Goal: Task Accomplishment & Management: Manage account settings

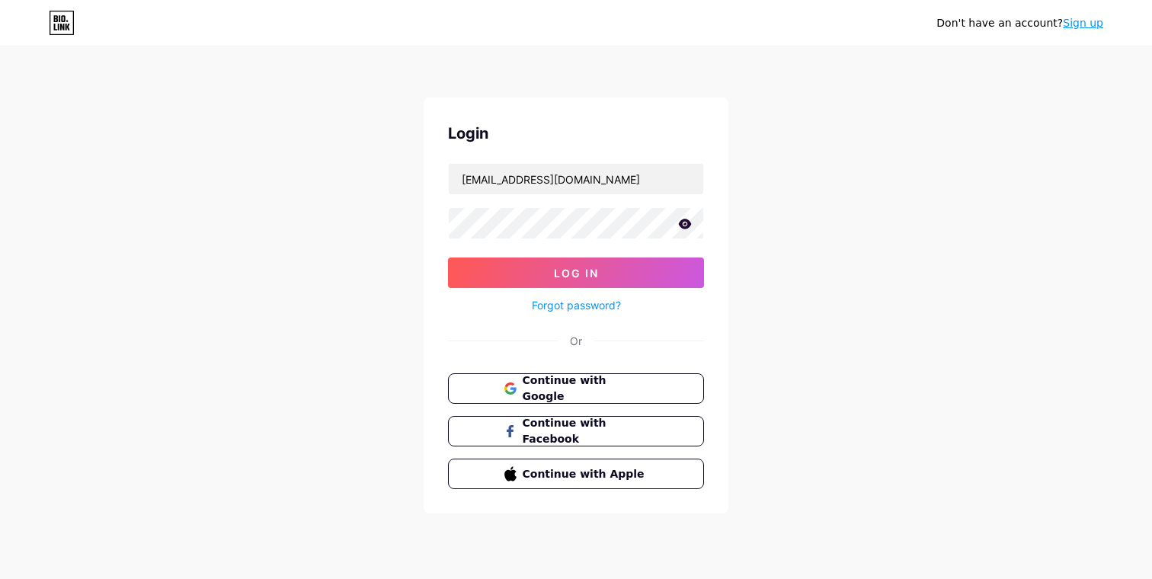
click at [448, 258] on button "Log In" at bounding box center [576, 273] width 256 height 30
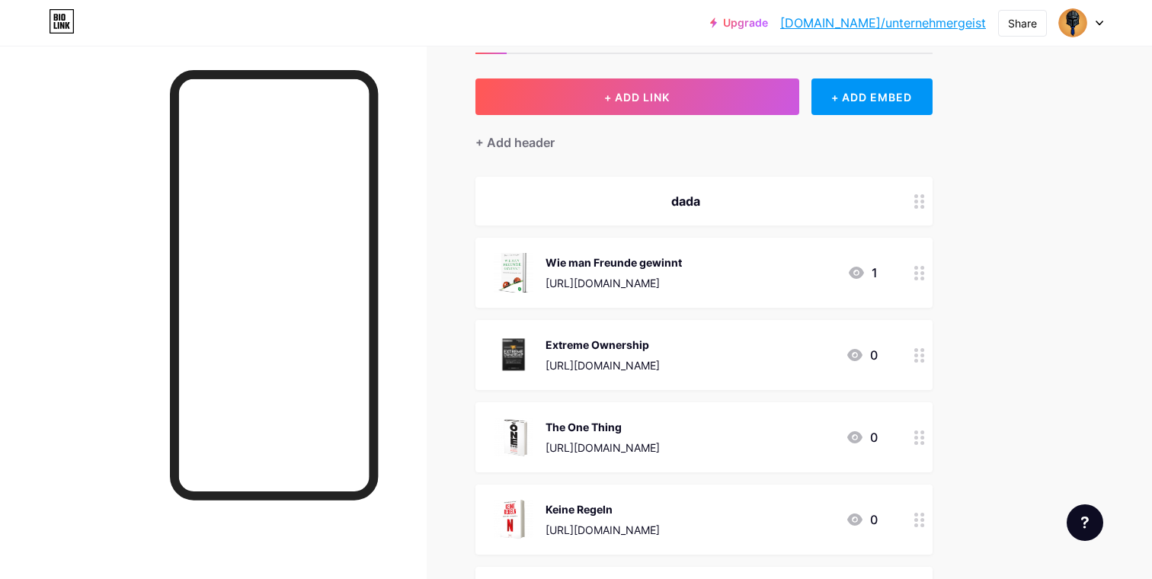
scroll to position [138, 0]
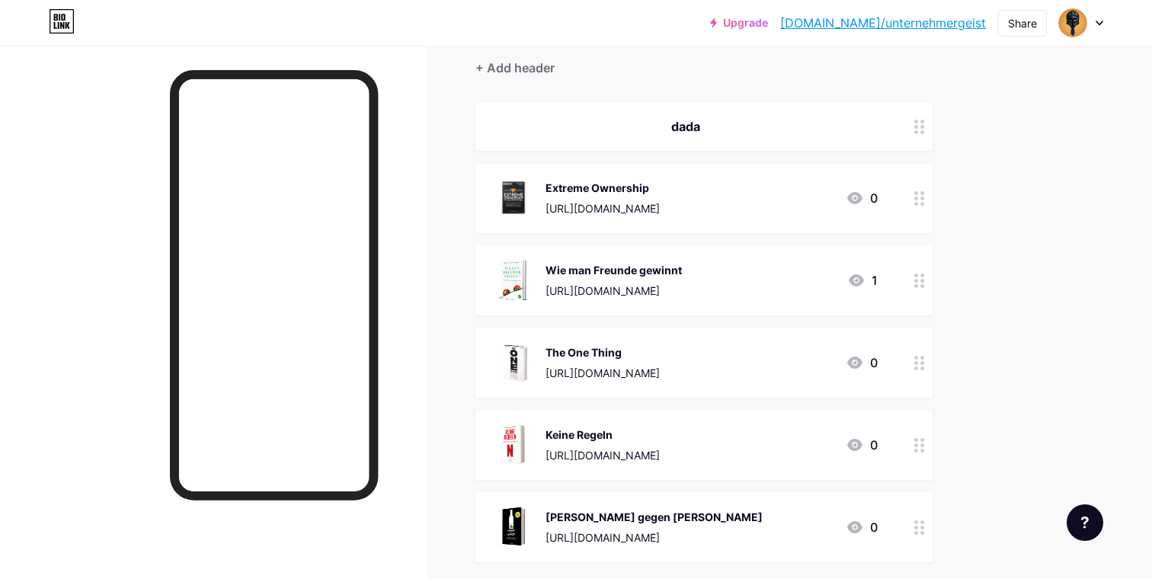
click at [784, 209] on div "Extreme Ownership [URL][DOMAIN_NAME] 0" at bounding box center [686, 198] width 384 height 40
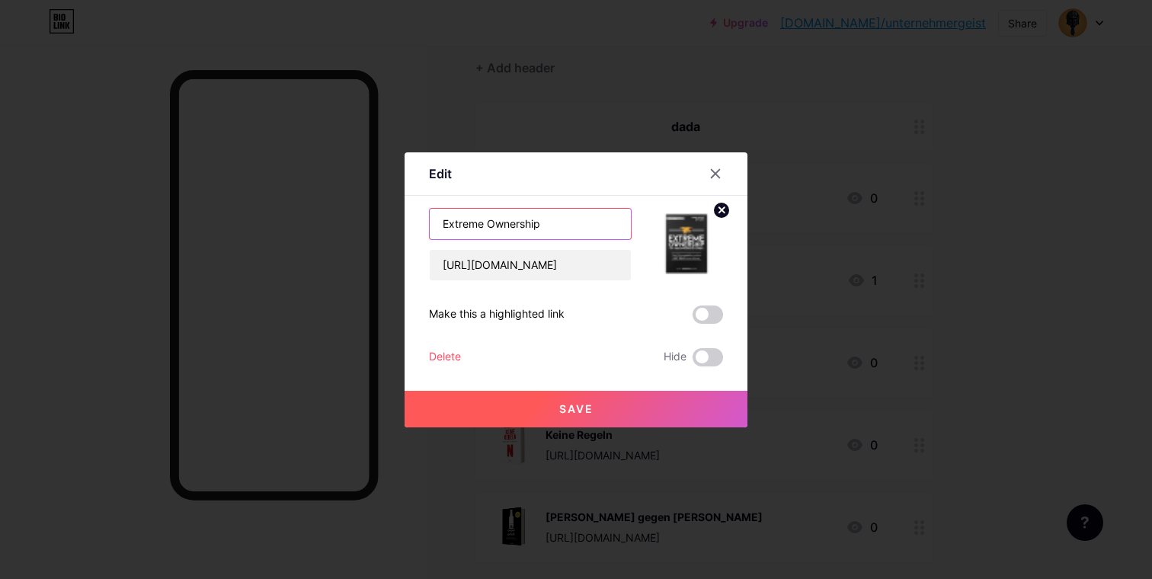
click at [528, 216] on input "Extreme Ownership" at bounding box center [530, 224] width 201 height 30
type input "Das beste Buch, das ich gelesen habe."
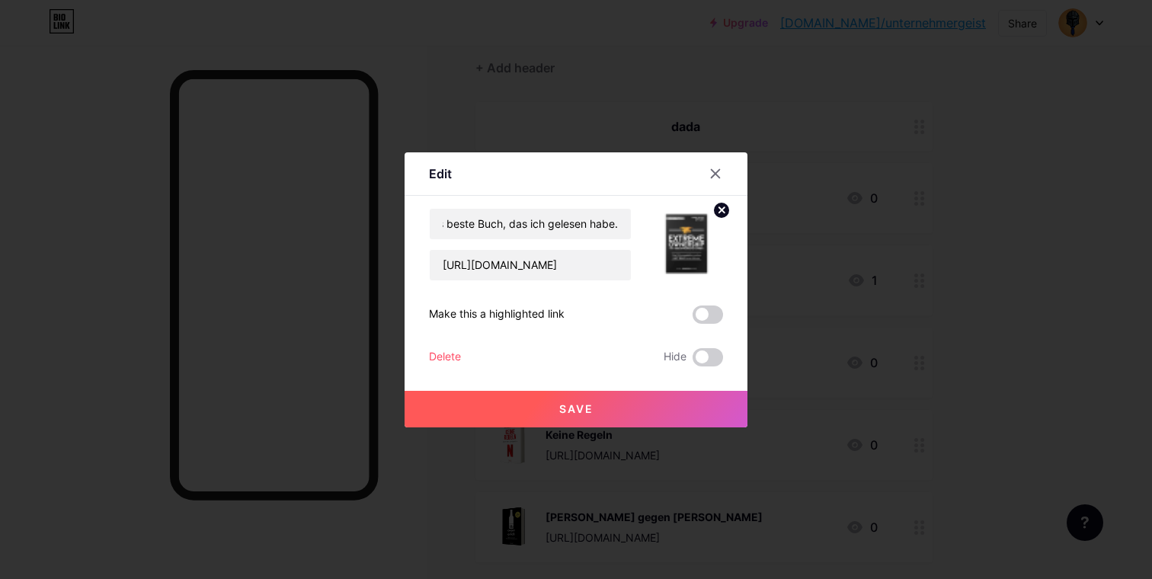
scroll to position [0, 0]
click at [564, 413] on span "Save" at bounding box center [576, 408] width 34 height 13
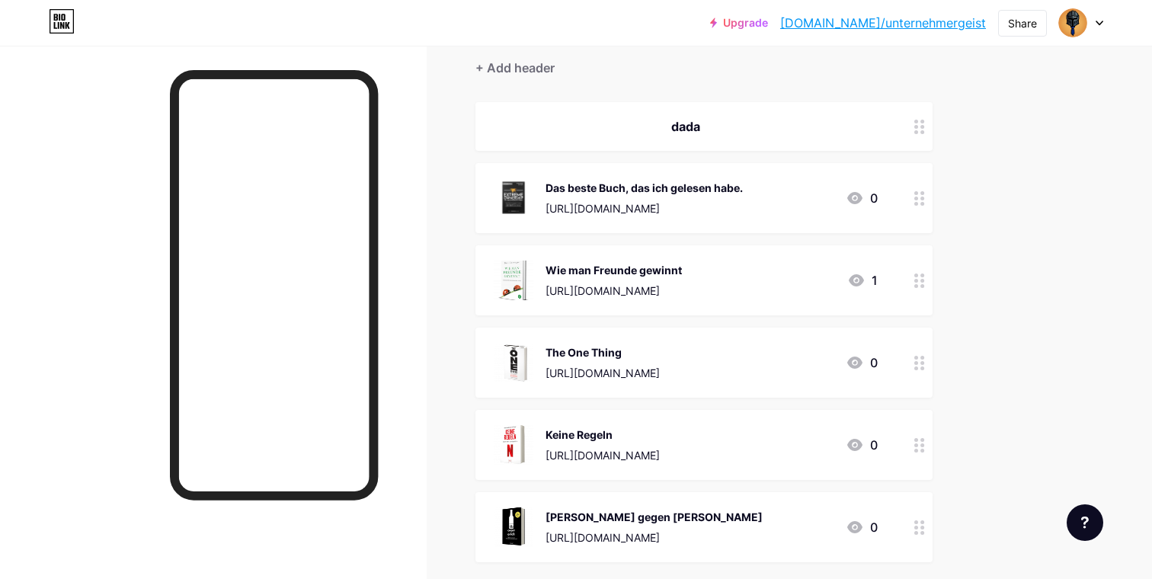
click at [515, 206] on img at bounding box center [514, 198] width 40 height 40
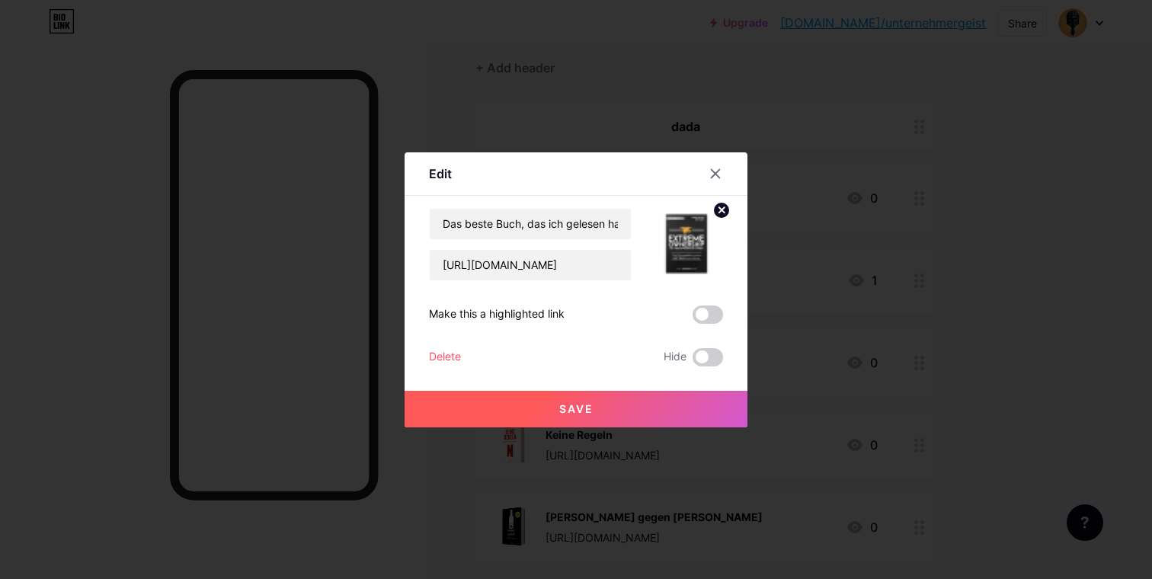
click at [722, 206] on circle at bounding box center [721, 210] width 17 height 17
click at [701, 237] on icon at bounding box center [686, 236] width 30 height 28
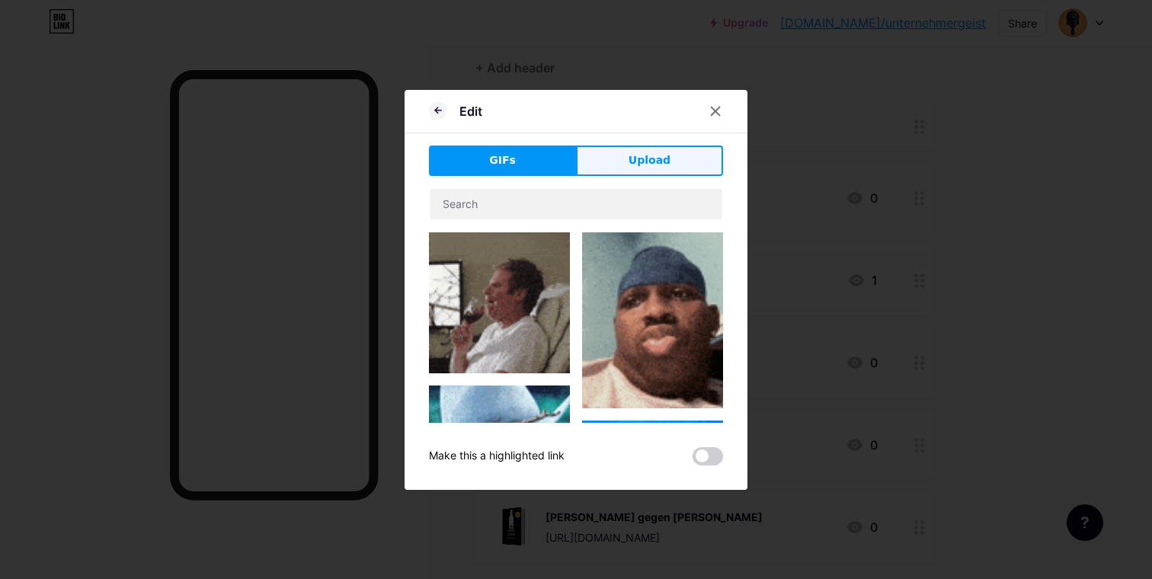
click at [611, 157] on button "Upload" at bounding box center [649, 161] width 147 height 30
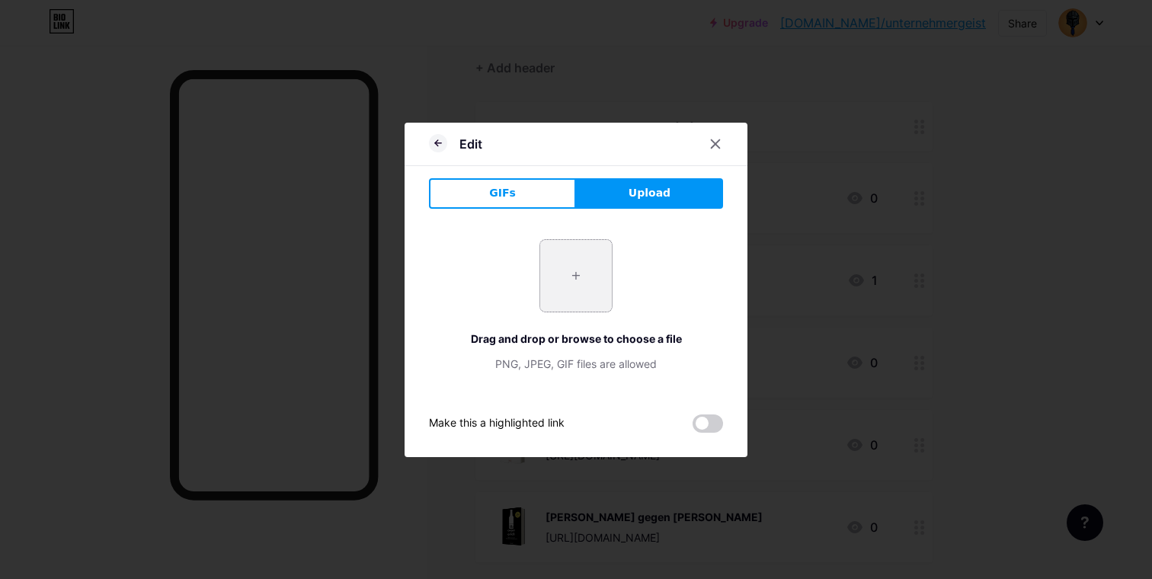
click at [587, 279] on input "file" at bounding box center [576, 276] width 72 height 72
type input "C:\fakepath\7158621-fragezeichen-symbol-fur-website-prasentation-kostenlos-vekt…"
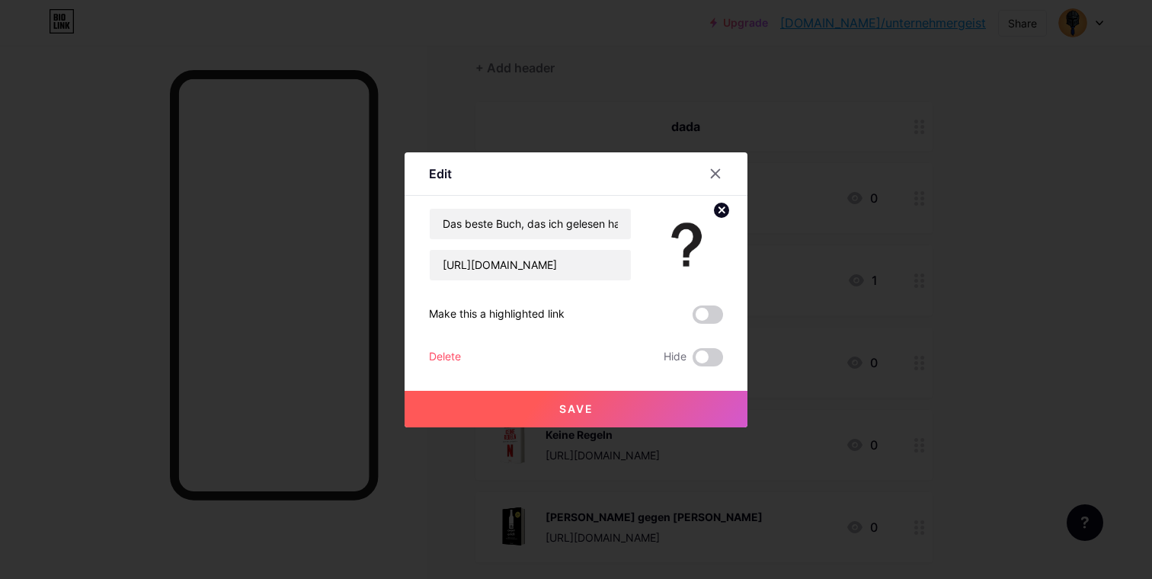
click at [680, 411] on button "Save" at bounding box center [576, 409] width 343 height 37
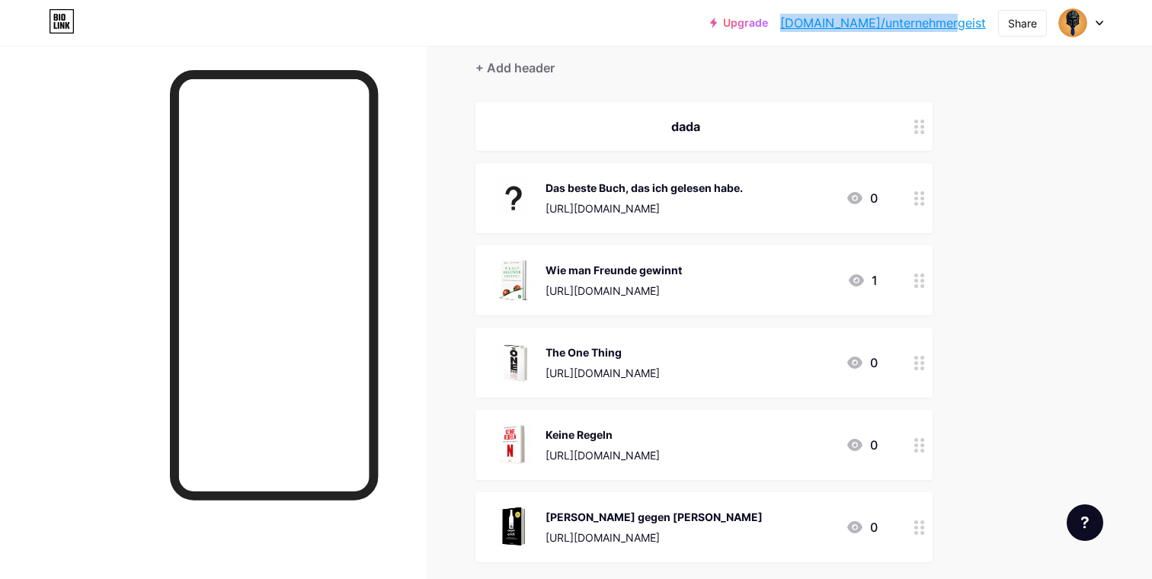
copy link "[DOMAIN_NAME]/unternehmergeist"
